Goal: Task Accomplishment & Management: Manage account settings

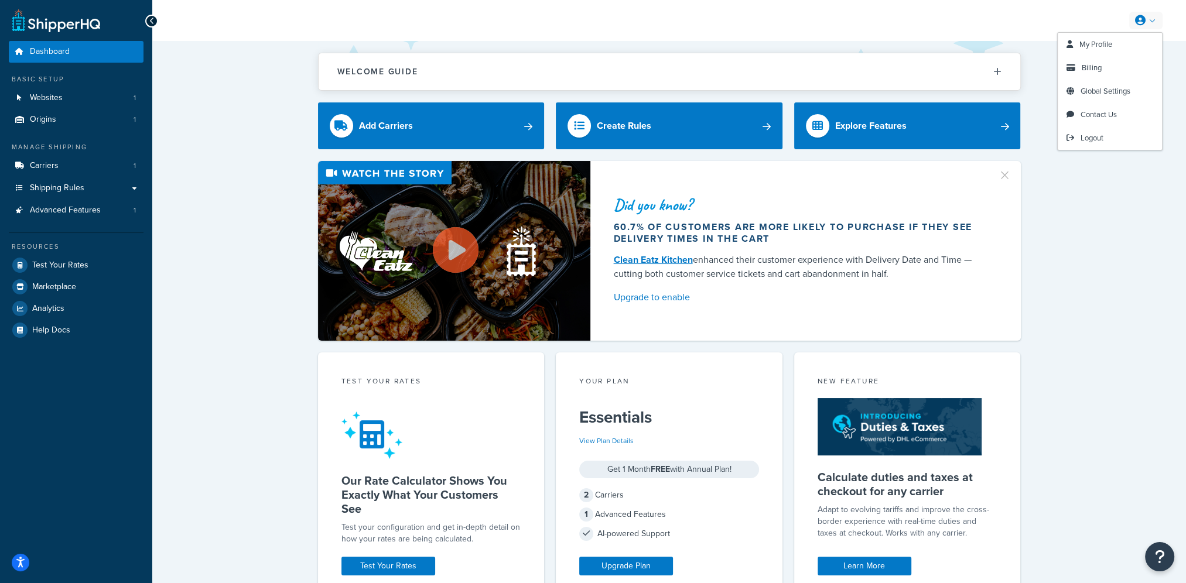
click at [1140, 22] on icon at bounding box center [1140, 20] width 11 height 11
click at [1104, 67] on link "Billing" at bounding box center [1110, 67] width 104 height 23
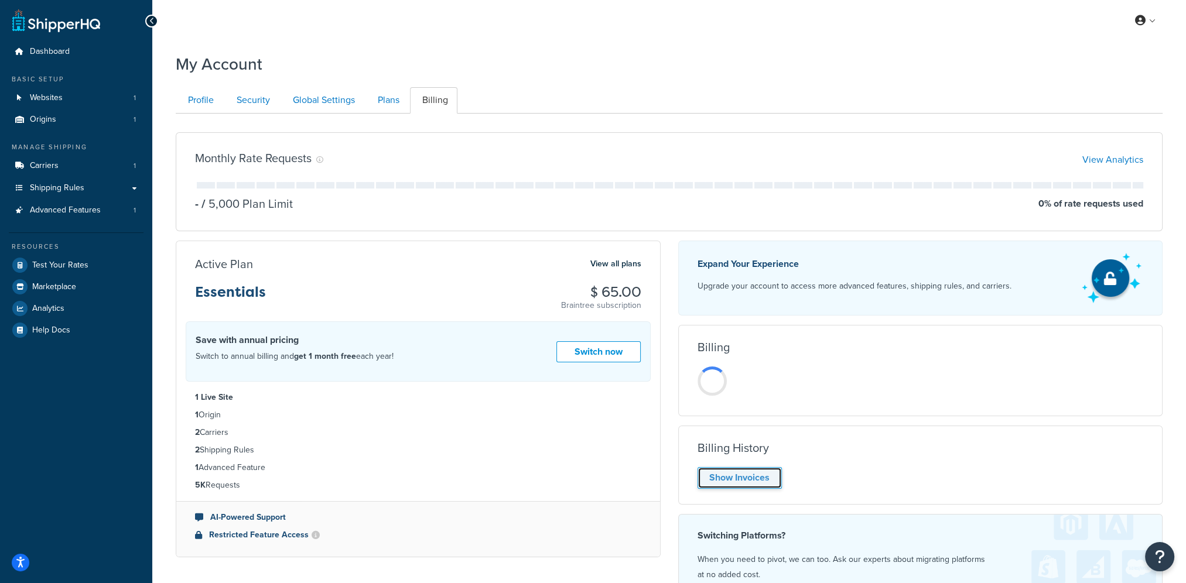
click at [742, 477] on link "Show Invoices" at bounding box center [740, 478] width 84 height 22
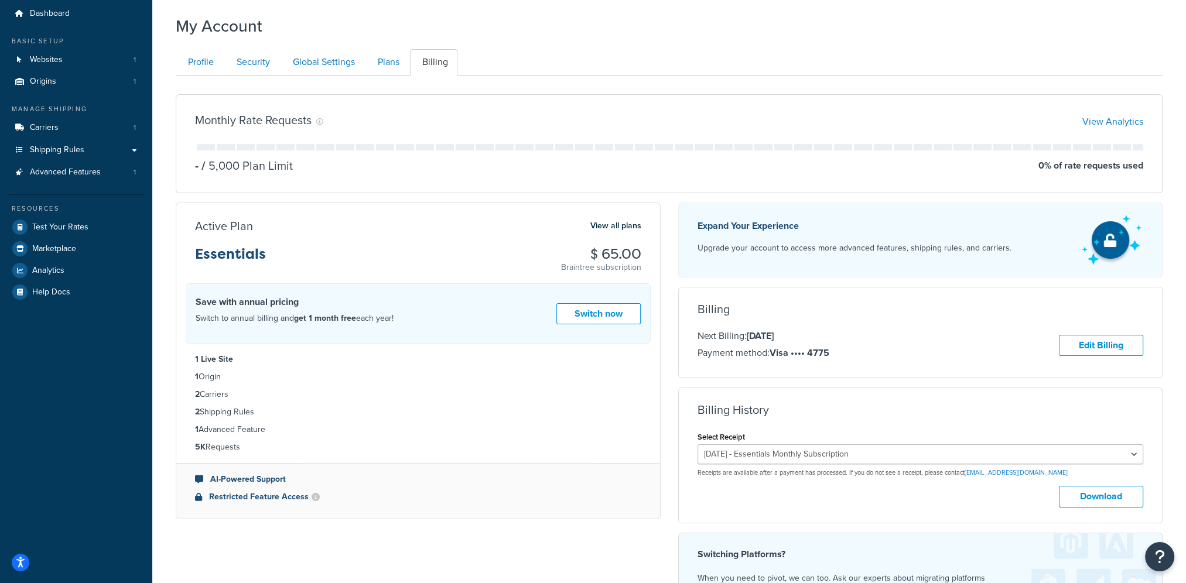
scroll to position [59, 0]
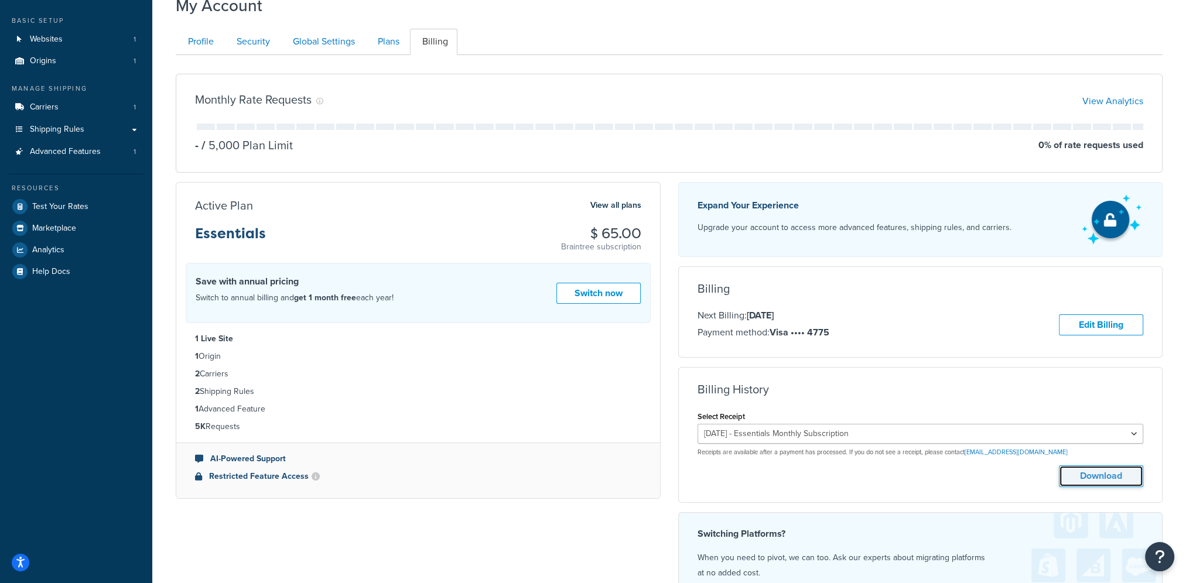
click at [1081, 476] on button "Download" at bounding box center [1101, 477] width 84 height 22
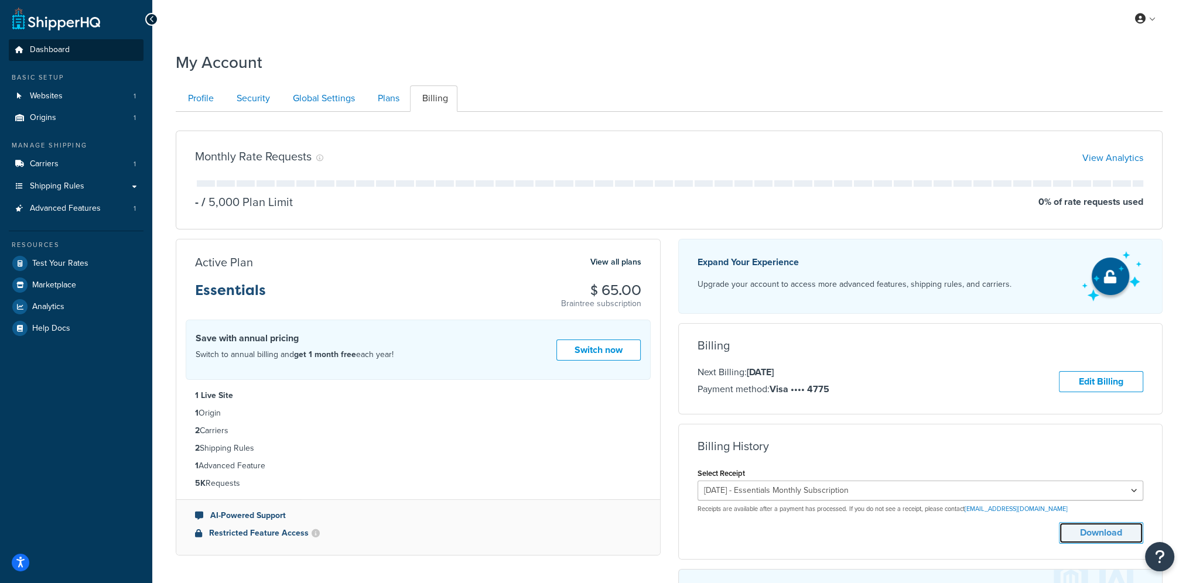
scroll to position [0, 0]
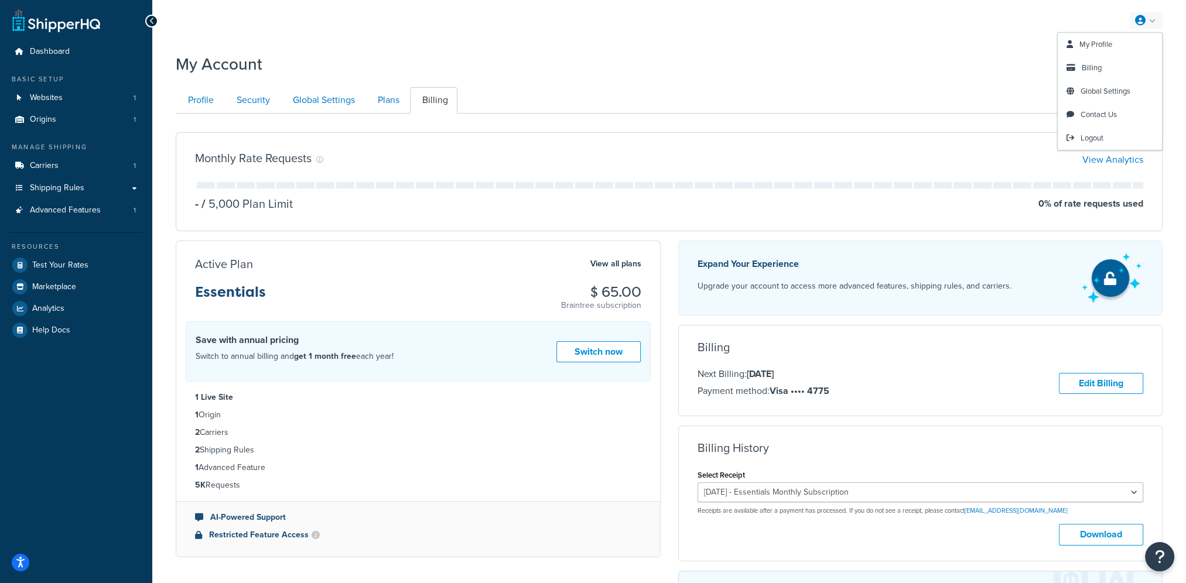
click at [1148, 19] on link at bounding box center [1145, 21] width 33 height 18
click at [333, 105] on link "Global Settings" at bounding box center [323, 100] width 84 height 26
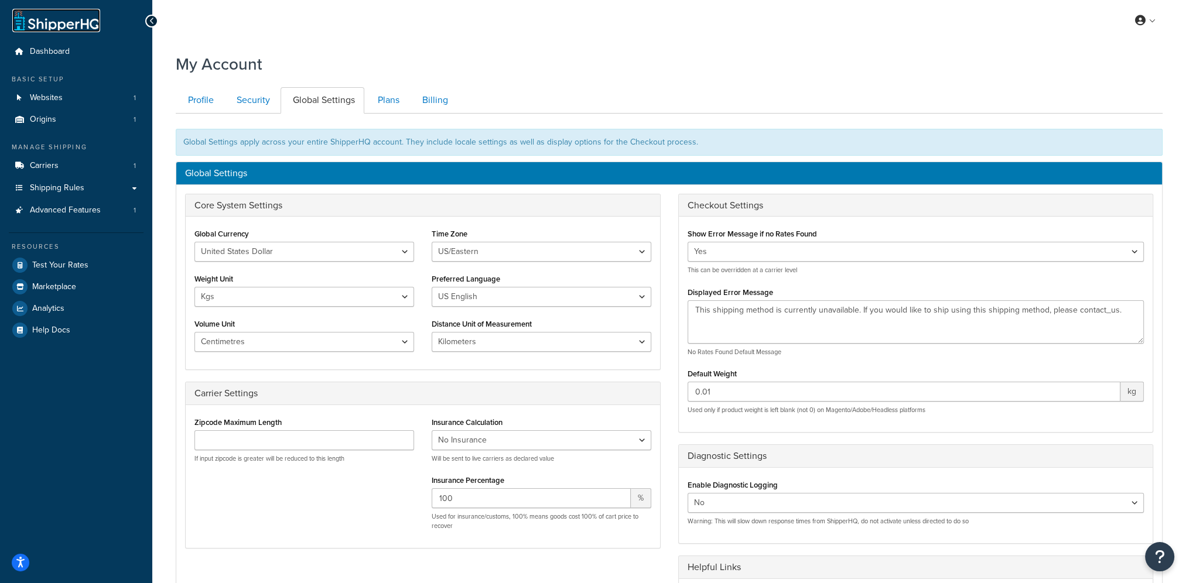
click at [44, 24] on link at bounding box center [56, 20] width 88 height 23
